Goal: Transaction & Acquisition: Purchase product/service

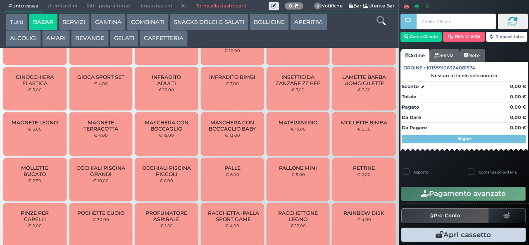
scroll to position [369, 0]
click at [39, 176] on span "MOLLETTE BUCATO" at bounding box center [34, 170] width 49 height 12
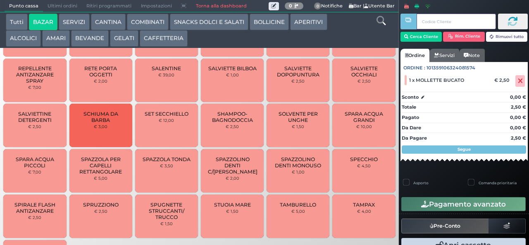
scroll to position [700, 0]
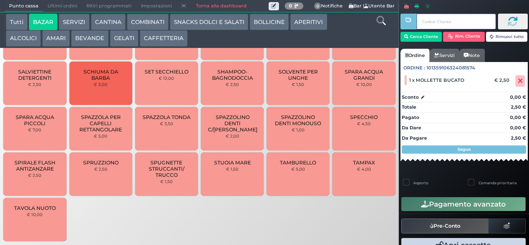
click at [408, 38] on div at bounding box center [408, 116] width 2 height 233
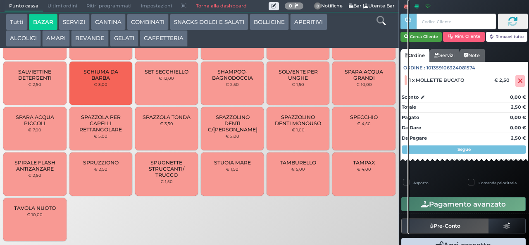
click at [420, 39] on button "Cerca Cliente" at bounding box center [421, 37] width 42 height 10
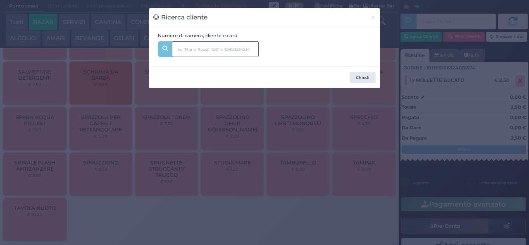
click at [191, 44] on input "text" at bounding box center [215, 49] width 87 height 16
type input "125"
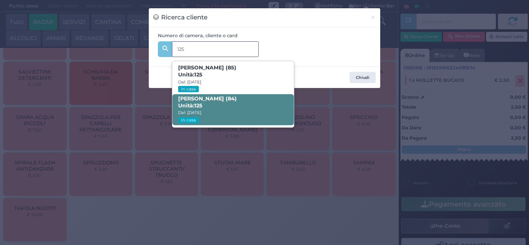
click at [217, 104] on span "[PERSON_NAME] (84) Unità: 125 Dal: [DATE] In casa" at bounding box center [232, 109] width 121 height 31
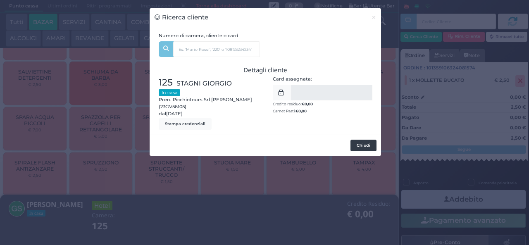
click at [361, 142] on button "Chiudi" at bounding box center [363, 146] width 26 height 12
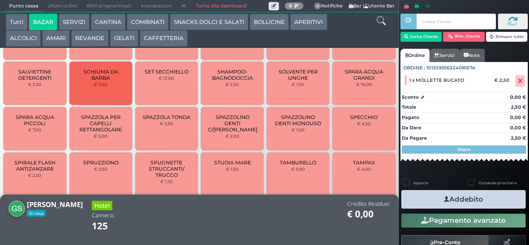
click at [485, 203] on button "Addebito" at bounding box center [463, 199] width 124 height 19
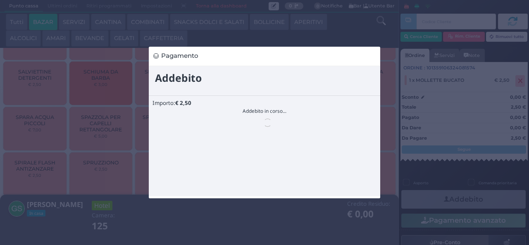
scroll to position [0, 0]
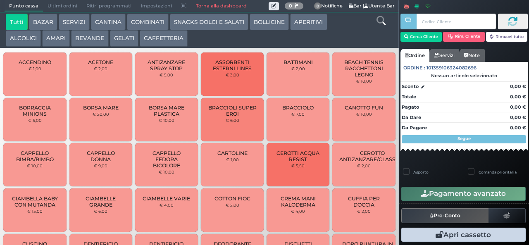
click at [355, 28] on div "Tutti BAZAR SERVIZI CANTINA COMBINATI SNACKS DOLCI E SALATI BOLLICINE APERITIVI…" at bounding box center [183, 30] width 363 height 33
